Goal: Task Accomplishment & Management: Complete application form

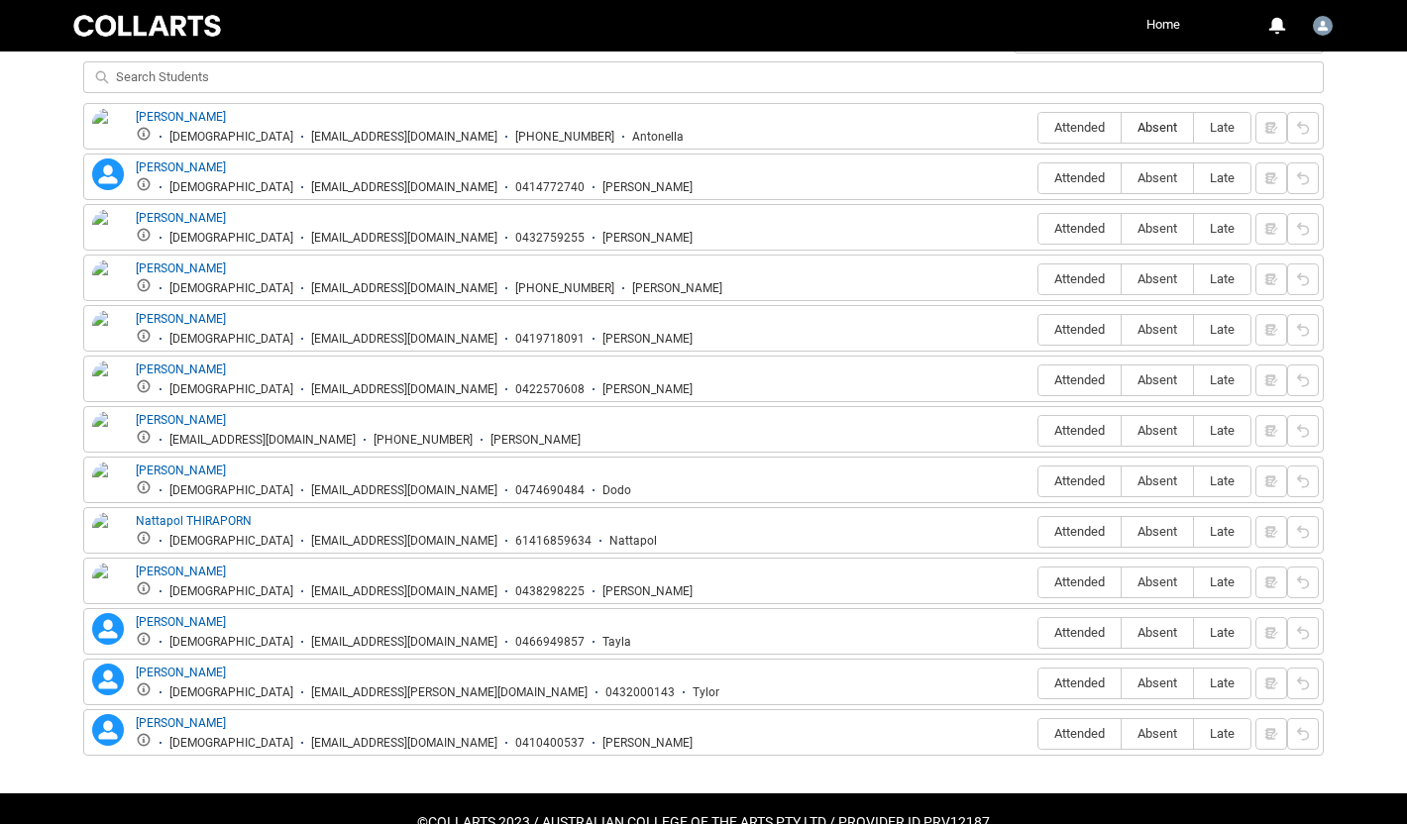
click at [1165, 122] on span "Absent" at bounding box center [1157, 127] width 71 height 15
click at [1122, 127] on input "Absent" at bounding box center [1121, 127] width 1 height 1
type lightning-radio-group "Absent"
radio input "true"
click at [1086, 175] on span "Attended" at bounding box center [1080, 177] width 82 height 15
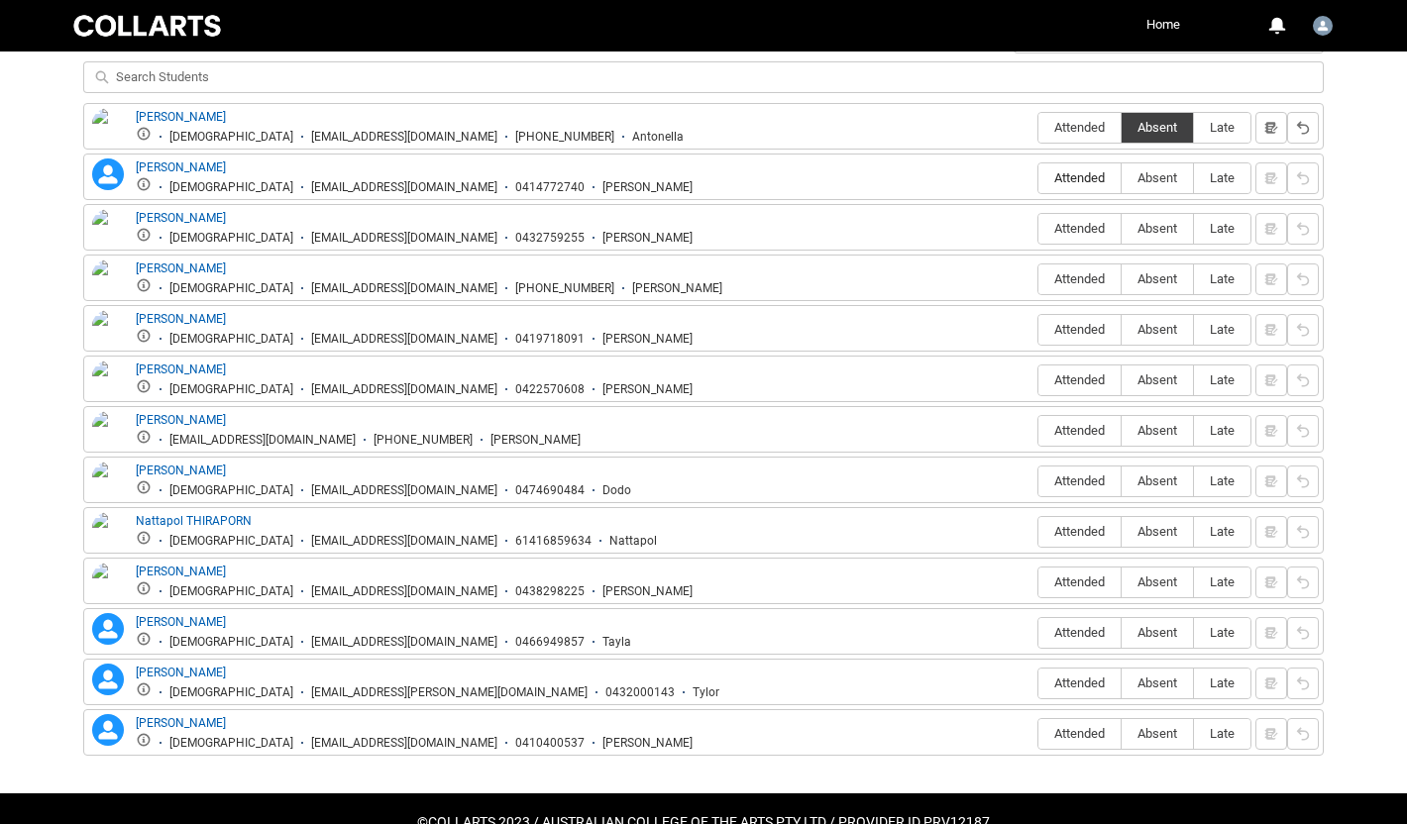
click at [1039, 177] on input "Attended" at bounding box center [1038, 177] width 1 height 1
type lightning-radio-group "Attended"
radio input "true"
click at [1149, 226] on span "Absent" at bounding box center [1157, 228] width 71 height 15
click at [1122, 228] on input "Absent" at bounding box center [1121, 228] width 1 height 1
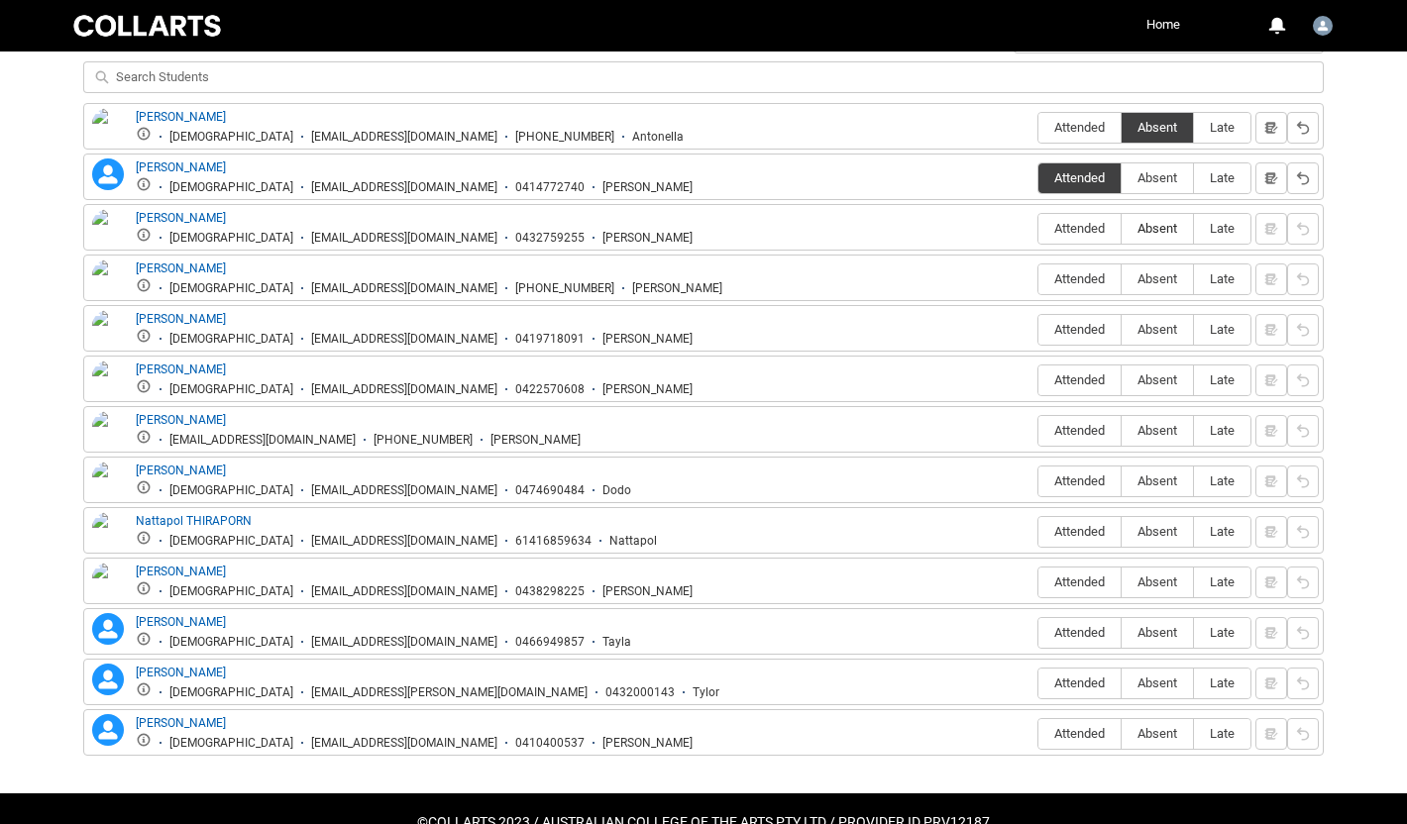
type lightning-radio-group "Absent"
radio input "true"
click at [1093, 276] on span "Attended" at bounding box center [1080, 279] width 82 height 15
click at [1039, 278] on input "Attended" at bounding box center [1038, 278] width 1 height 1
type lightning-radio-group "Attended"
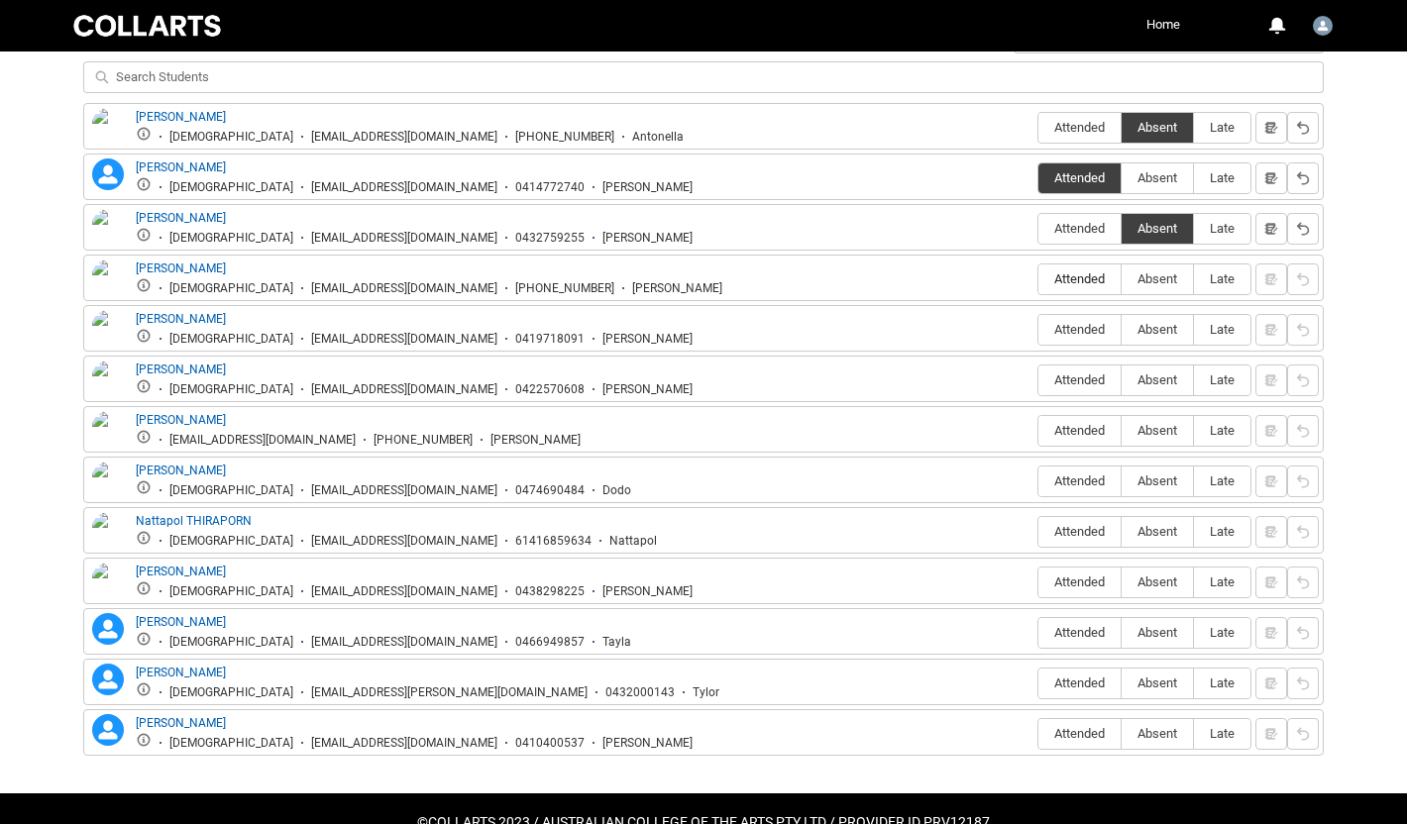
radio input "true"
click at [1076, 329] on span "Attended" at bounding box center [1080, 329] width 82 height 15
click at [1039, 329] on input "Attended" at bounding box center [1038, 329] width 1 height 1
type lightning-radio-group "Attended"
radio input "true"
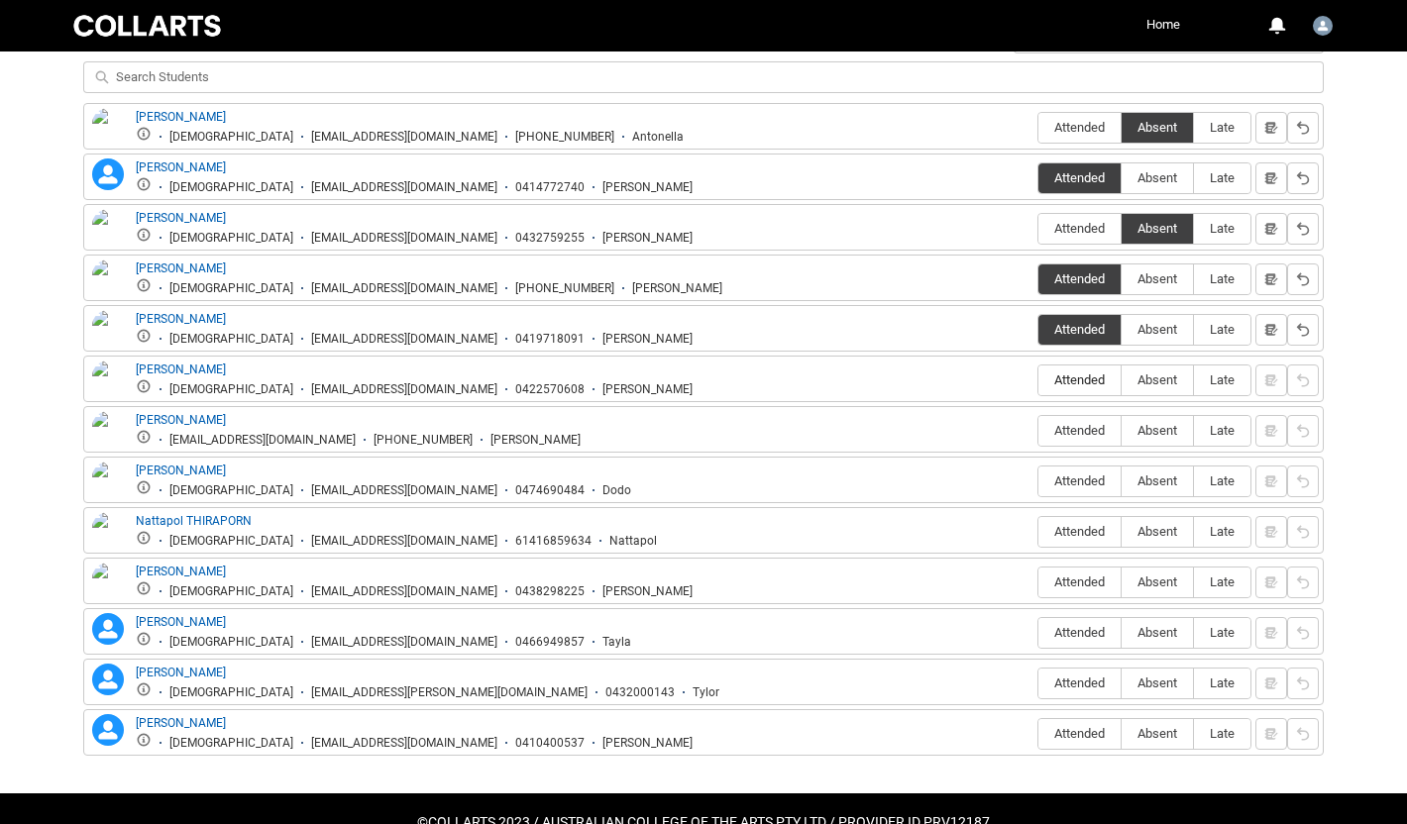
click at [1075, 380] on span "Attended" at bounding box center [1080, 380] width 82 height 15
click at [1039, 380] on input "Attended" at bounding box center [1038, 380] width 1 height 1
type lightning-radio-group "Attended"
radio input "true"
click at [1083, 429] on span "Attended" at bounding box center [1080, 430] width 82 height 15
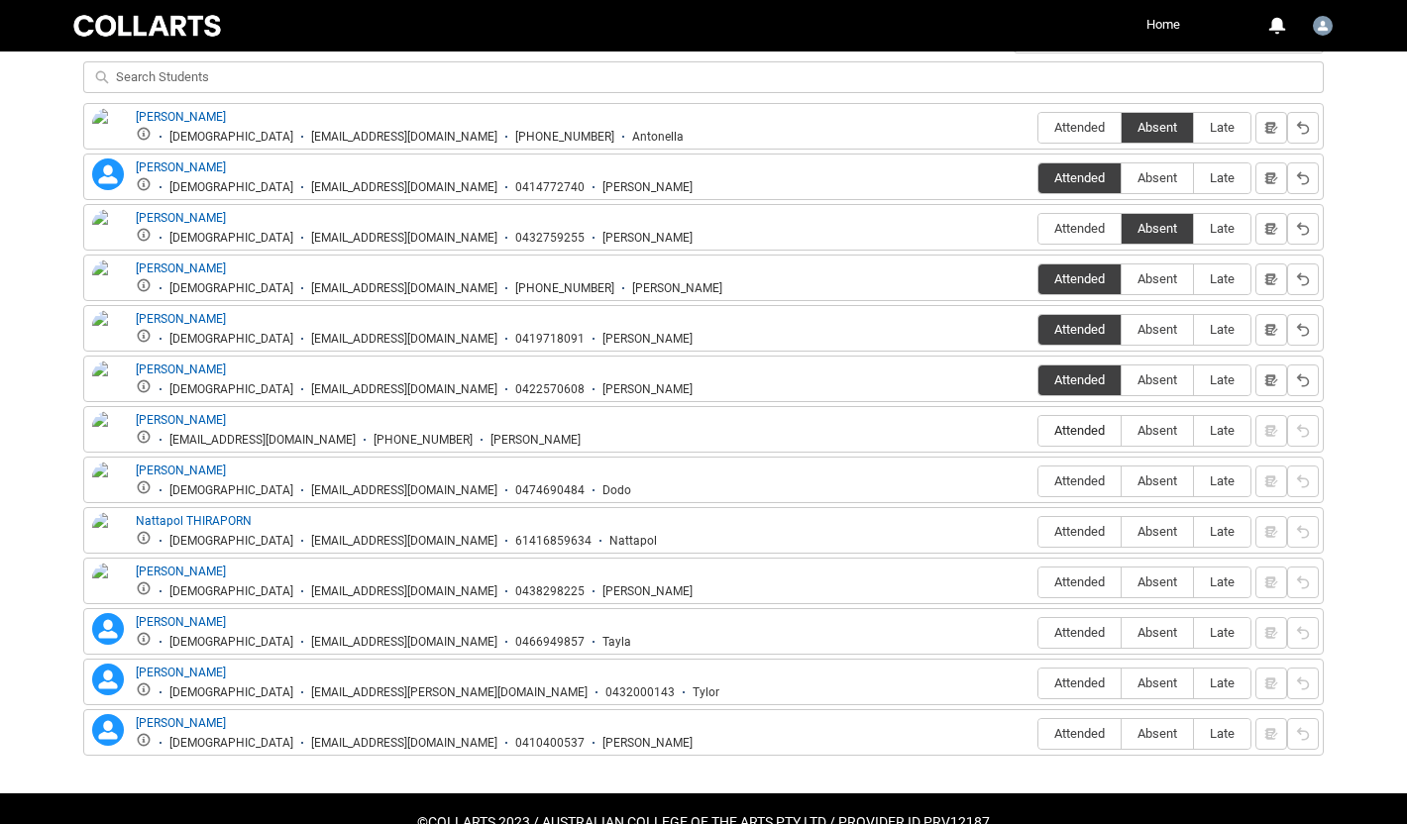
click at [1039, 430] on input "Attended" at bounding box center [1038, 430] width 1 height 1
type lightning-radio-group "Attended"
radio input "true"
click at [1075, 476] on span "Attended" at bounding box center [1080, 481] width 82 height 15
click at [1039, 481] on input "Attended" at bounding box center [1038, 481] width 1 height 1
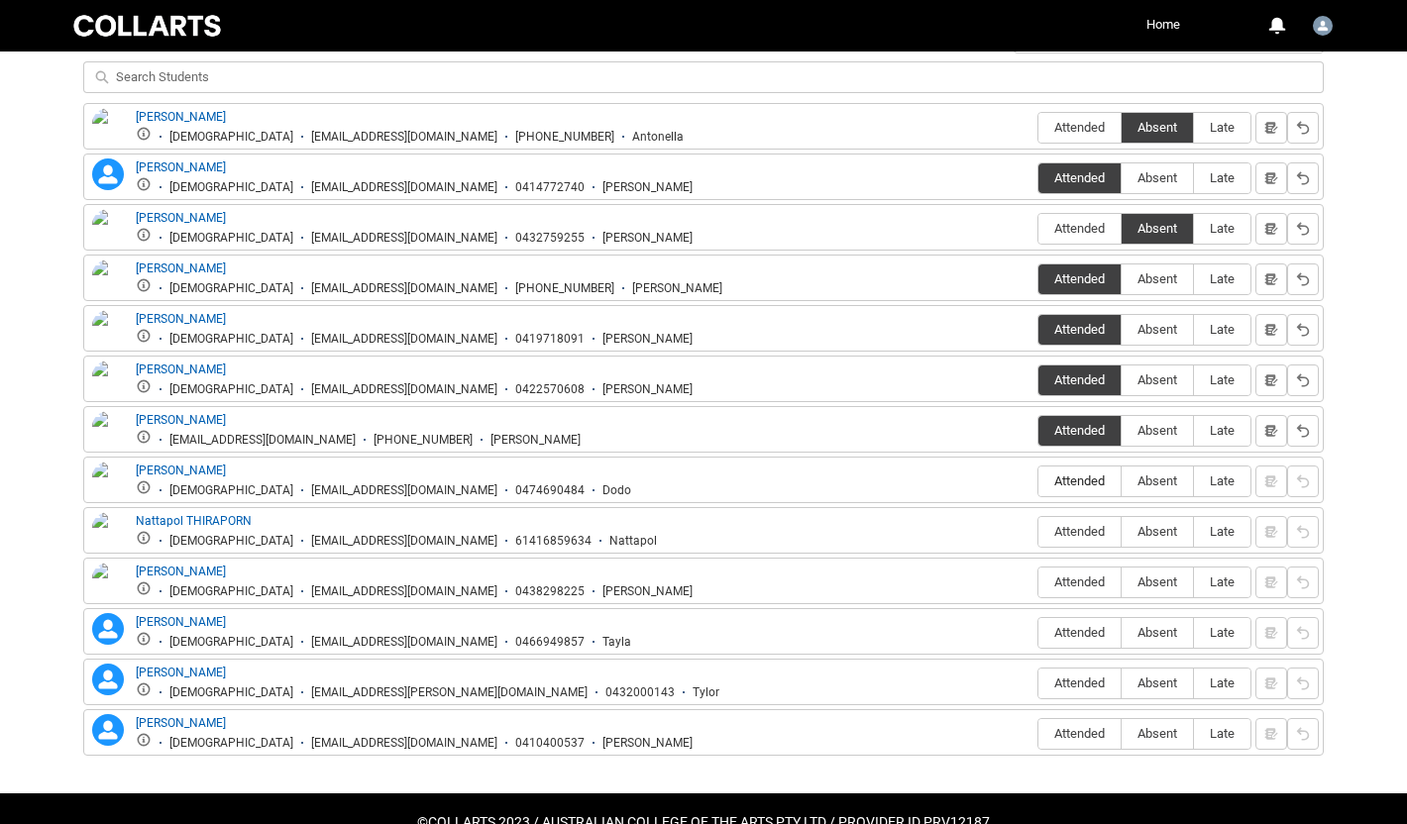
type lightning-radio-group "Attended"
radio input "true"
click at [1088, 535] on span "Attended" at bounding box center [1080, 531] width 82 height 15
click at [1039, 532] on input "Attended" at bounding box center [1038, 531] width 1 height 1
type lightning-radio-group "Attended"
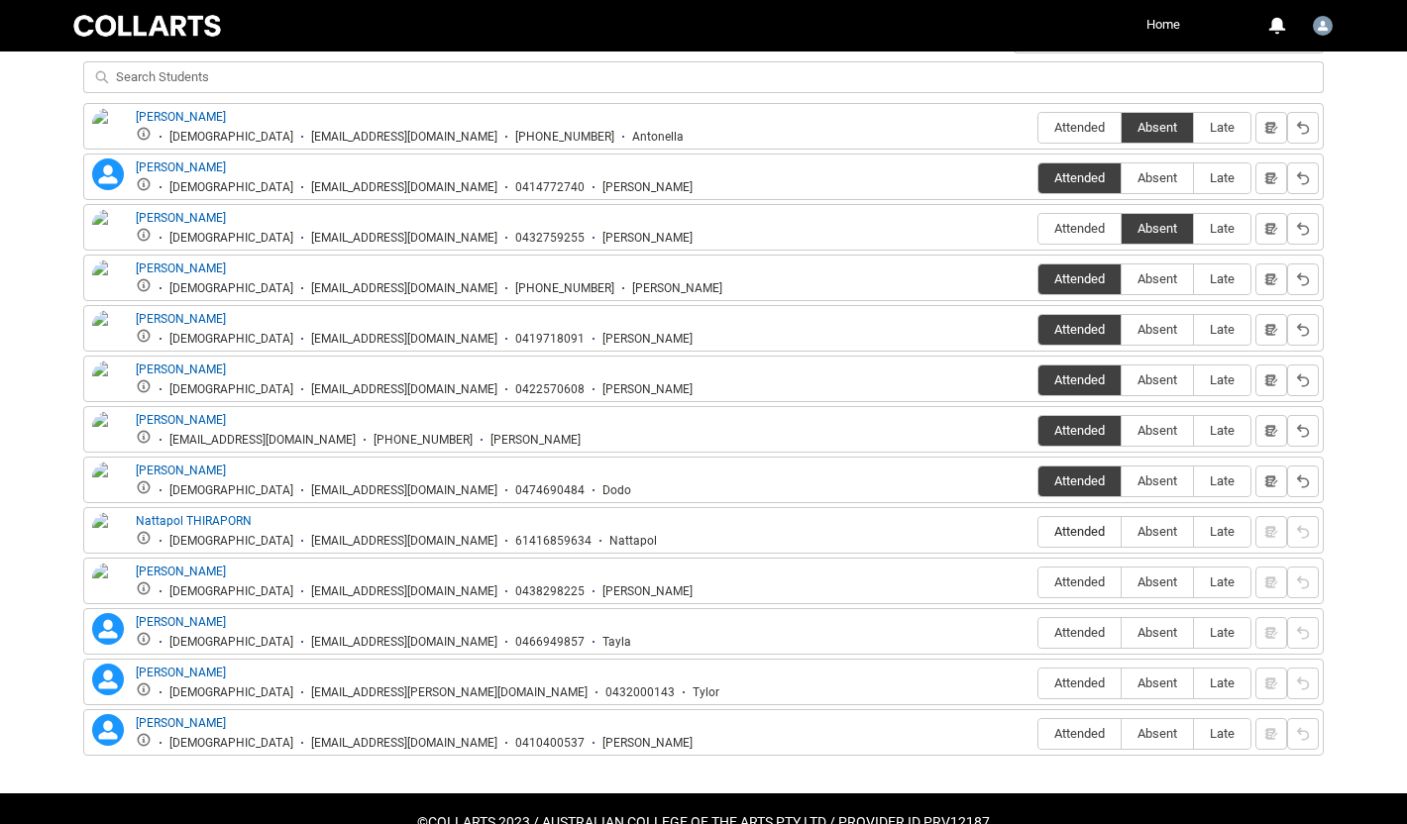
radio input "true"
click at [1153, 583] on span "Absent" at bounding box center [1157, 582] width 71 height 15
click at [1122, 583] on input "Absent" at bounding box center [1121, 582] width 1 height 1
type lightning-radio-group "Absent"
radio input "true"
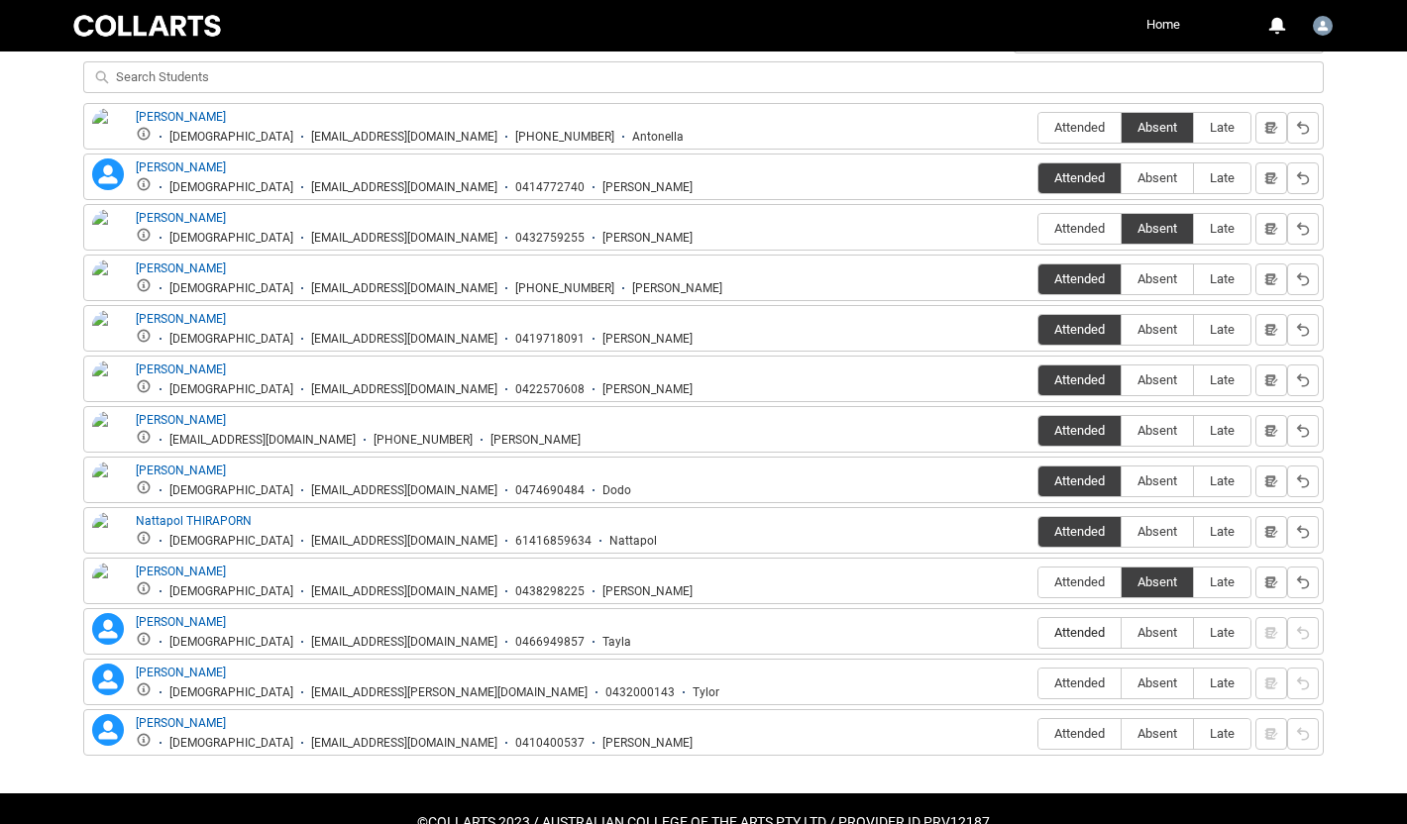
click at [1092, 635] on span "Attended" at bounding box center [1080, 632] width 82 height 15
click at [1039, 633] on input "Attended" at bounding box center [1038, 632] width 1 height 1
type lightning-radio-group "Attended"
radio input "true"
click at [1156, 680] on span "Absent" at bounding box center [1157, 683] width 71 height 15
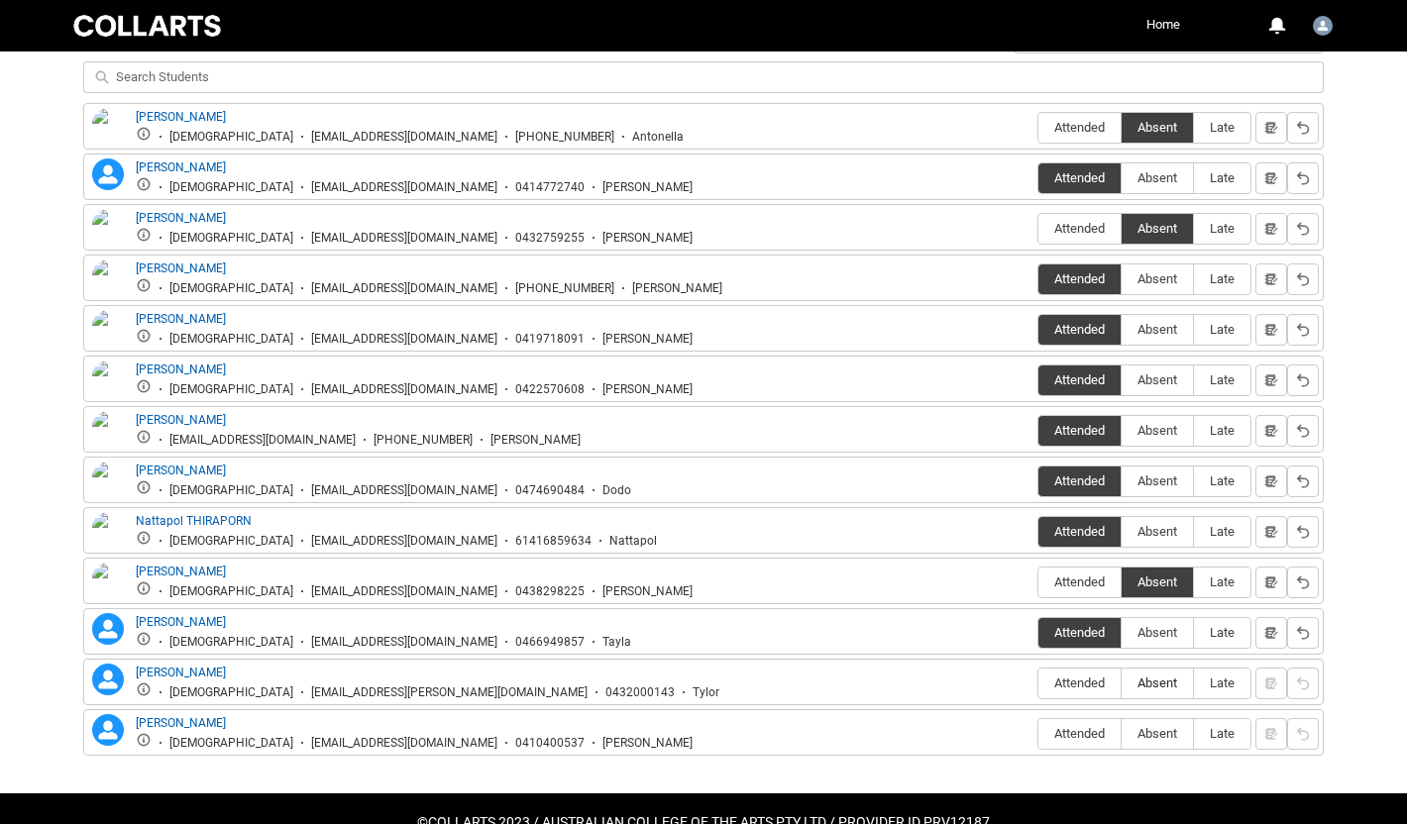
click at [1122, 683] on input "Absent" at bounding box center [1121, 683] width 1 height 1
type lightning-radio-group "Absent"
radio input "true"
click at [1158, 739] on span "Absent" at bounding box center [1157, 733] width 71 height 15
click at [1122, 734] on input "Absent" at bounding box center [1121, 733] width 1 height 1
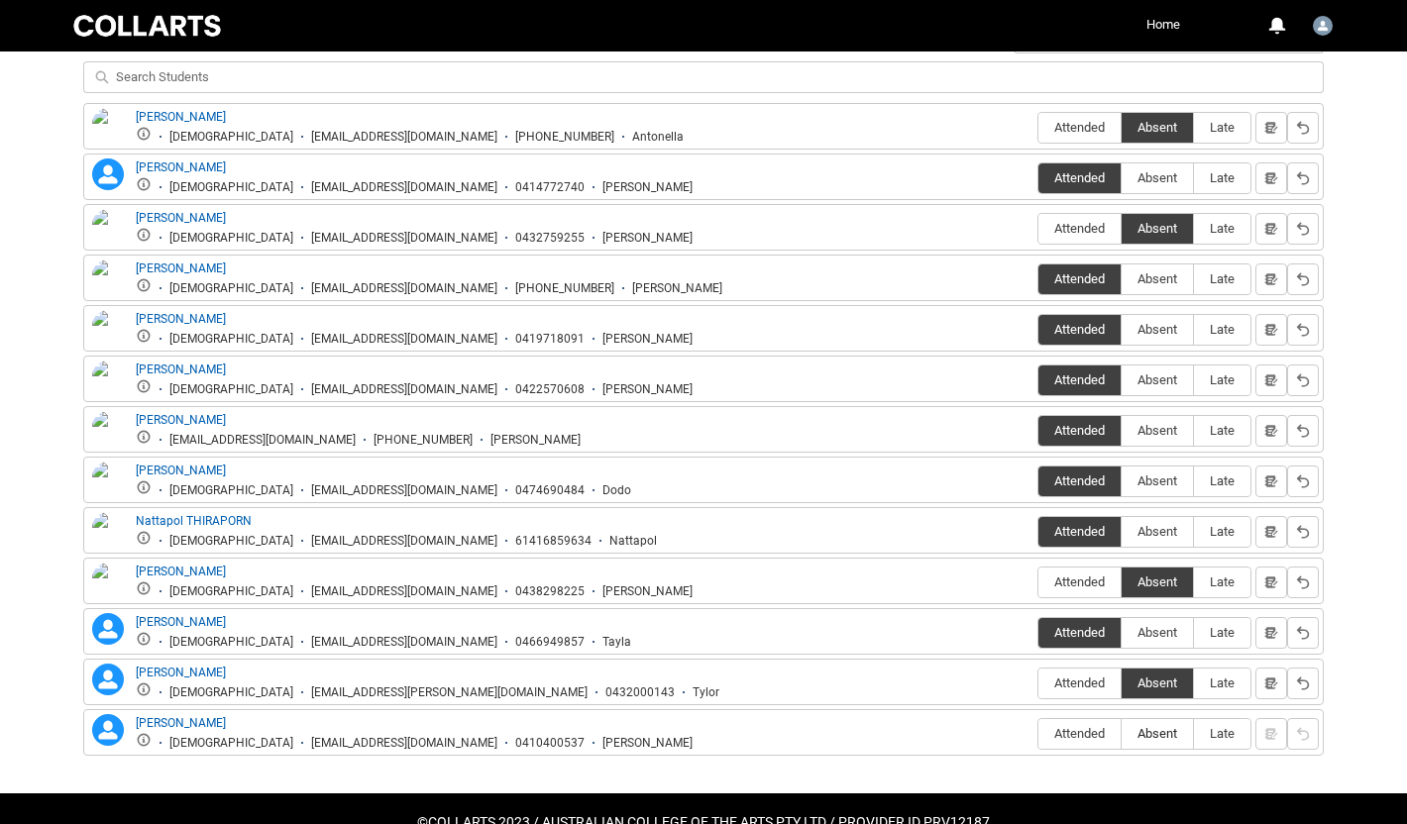
type lightning-radio-group "Absent"
radio input "true"
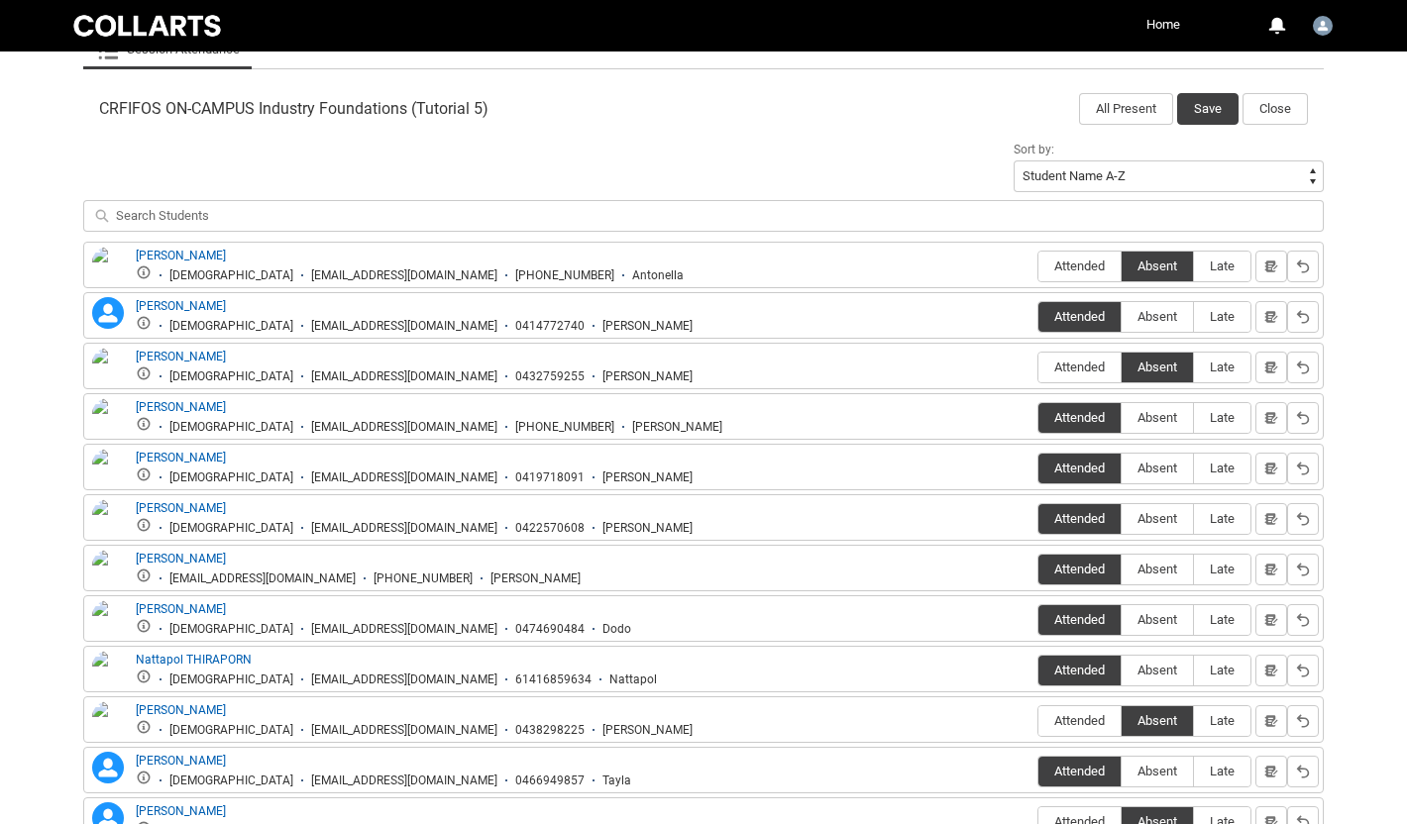
scroll to position [372, 0]
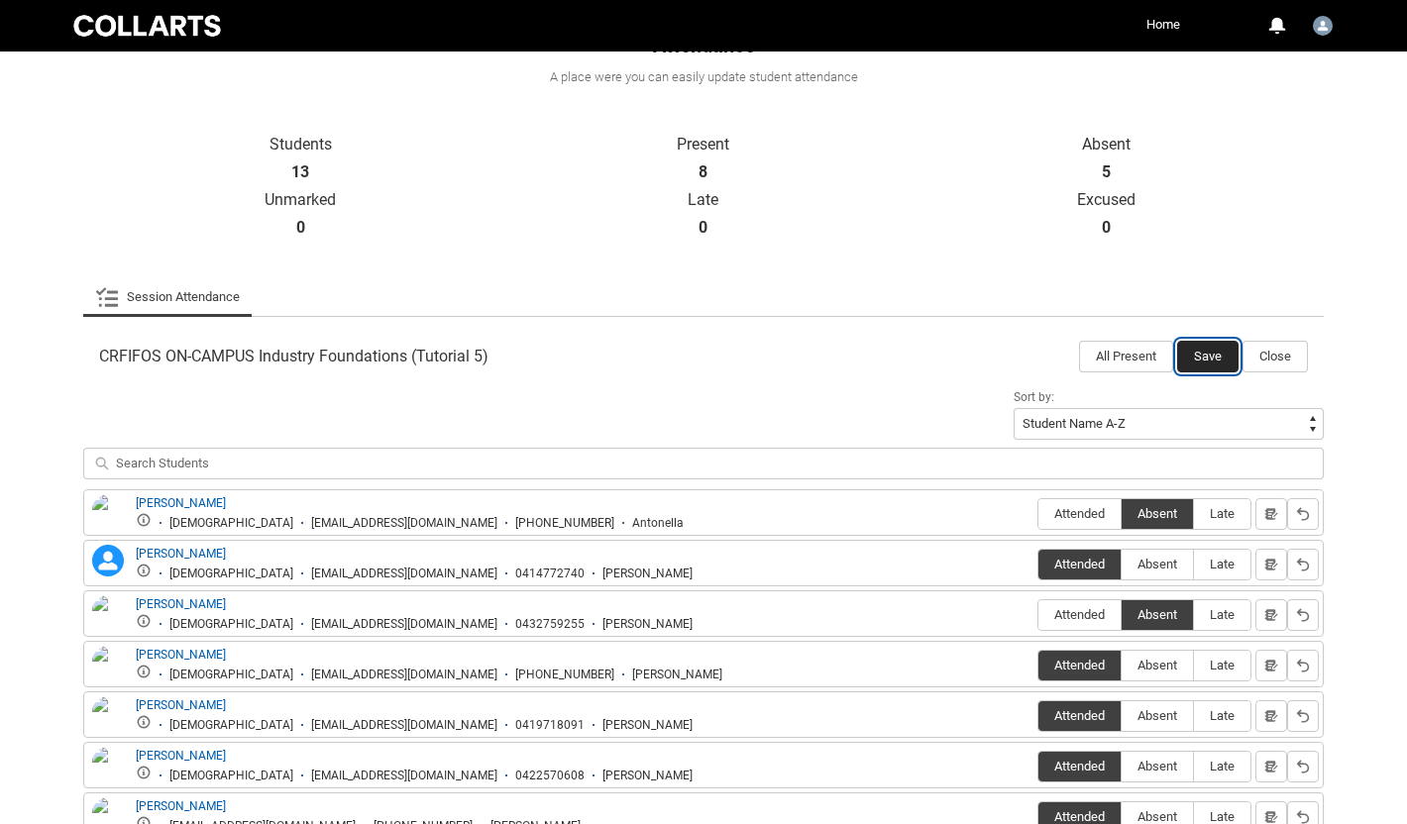
click at [1208, 360] on button "Save" at bounding box center [1207, 357] width 61 height 32
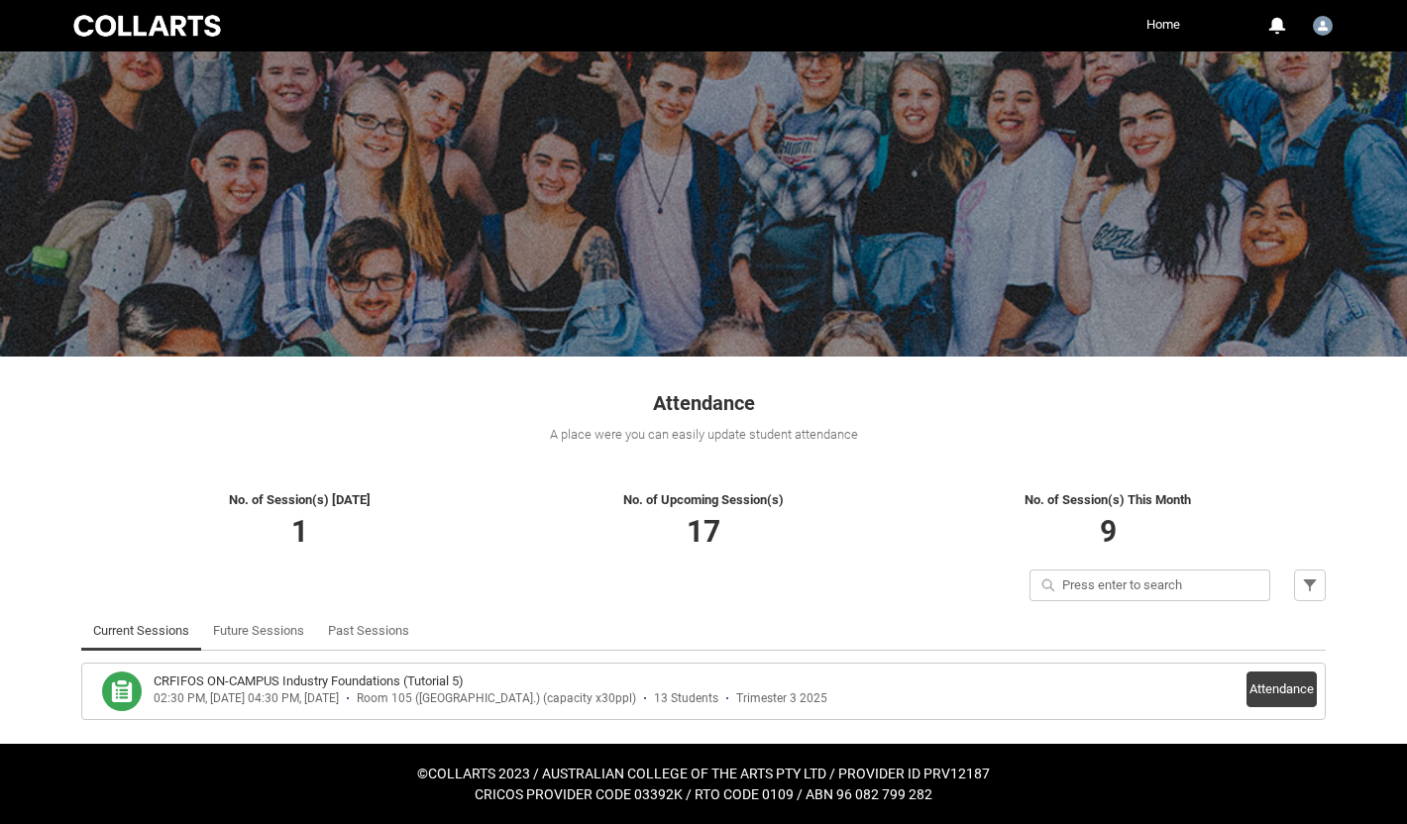
scroll to position [0, 0]
